Goal: Transaction & Acquisition: Purchase product/service

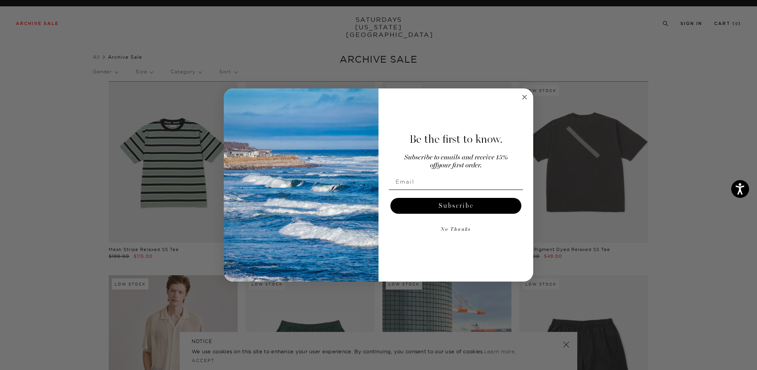
click at [527, 96] on circle "Close dialog" at bounding box center [524, 96] width 9 height 9
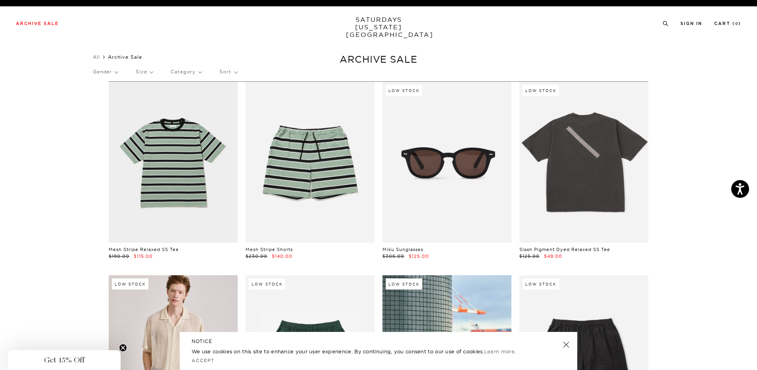
click at [568, 342] on link at bounding box center [566, 344] width 11 height 11
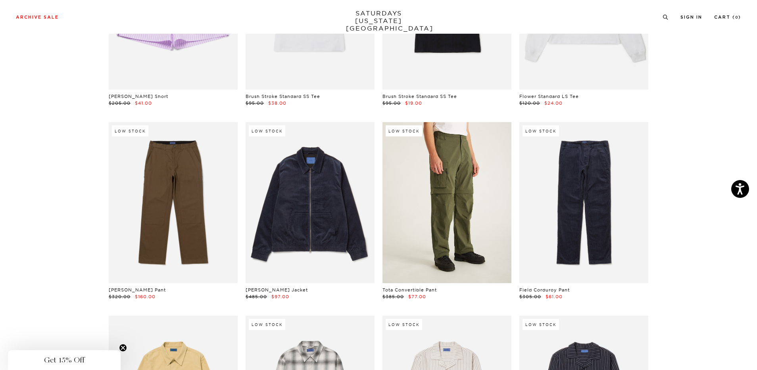
scroll to position [10433, 0]
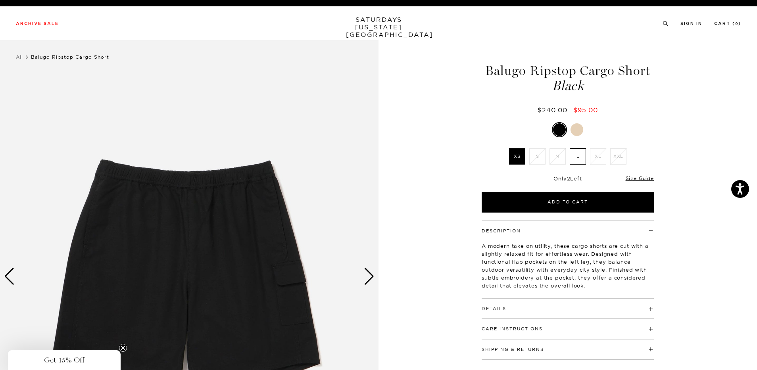
click at [582, 160] on label "L" at bounding box center [578, 156] width 16 height 16
click at [0, 0] on input "L" at bounding box center [0, 0] width 0 height 0
click at [577, 130] on div at bounding box center [576, 129] width 13 height 13
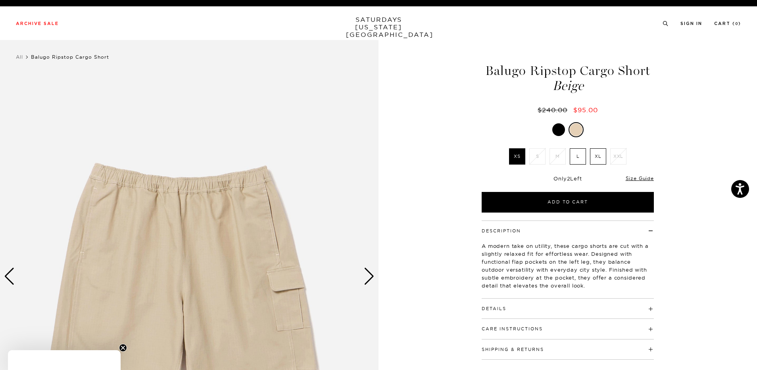
click at [560, 129] on div at bounding box center [558, 129] width 13 height 13
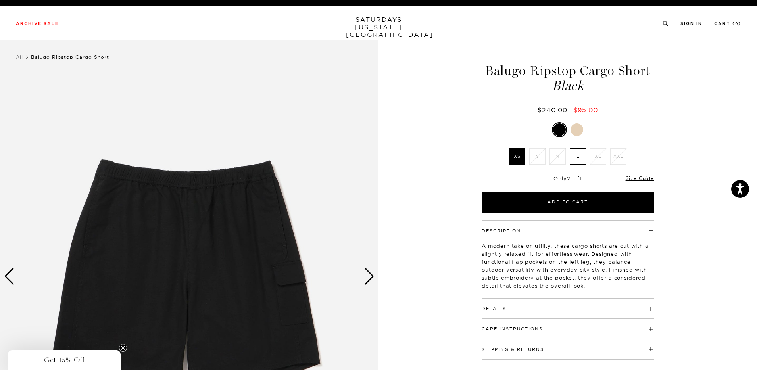
click at [371, 278] on div "Next slide" at bounding box center [369, 276] width 11 height 17
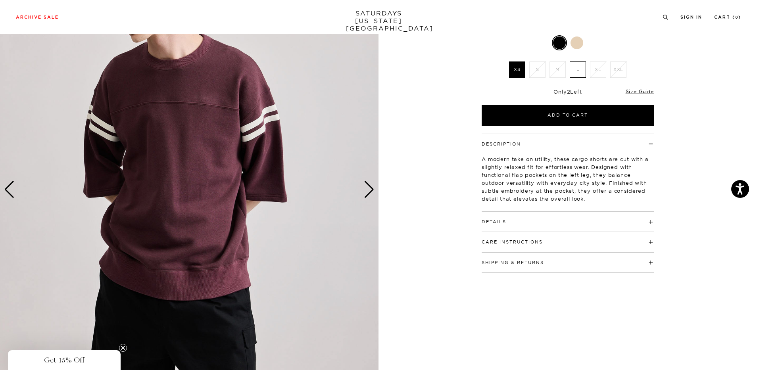
scroll to position [40, 0]
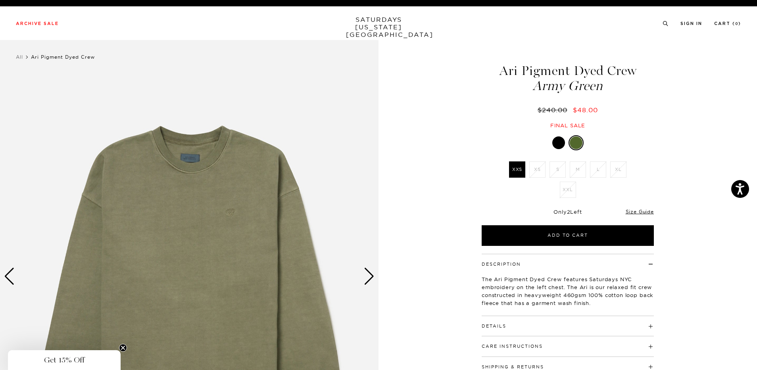
click at [563, 142] on div at bounding box center [558, 142] width 13 height 13
